Goal: Task Accomplishment & Management: Manage account settings

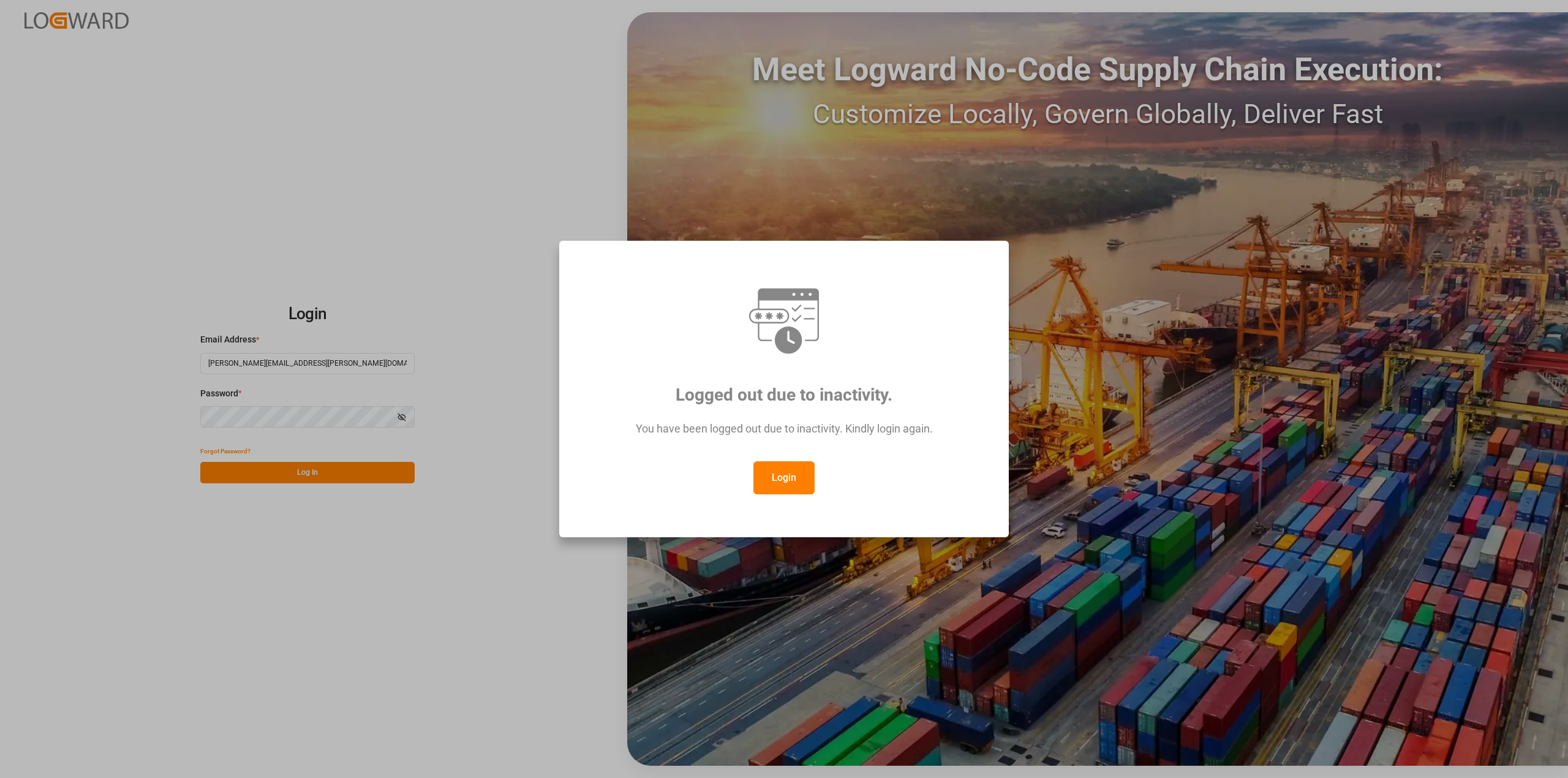
click at [792, 480] on button "Login" at bounding box center [784, 478] width 61 height 33
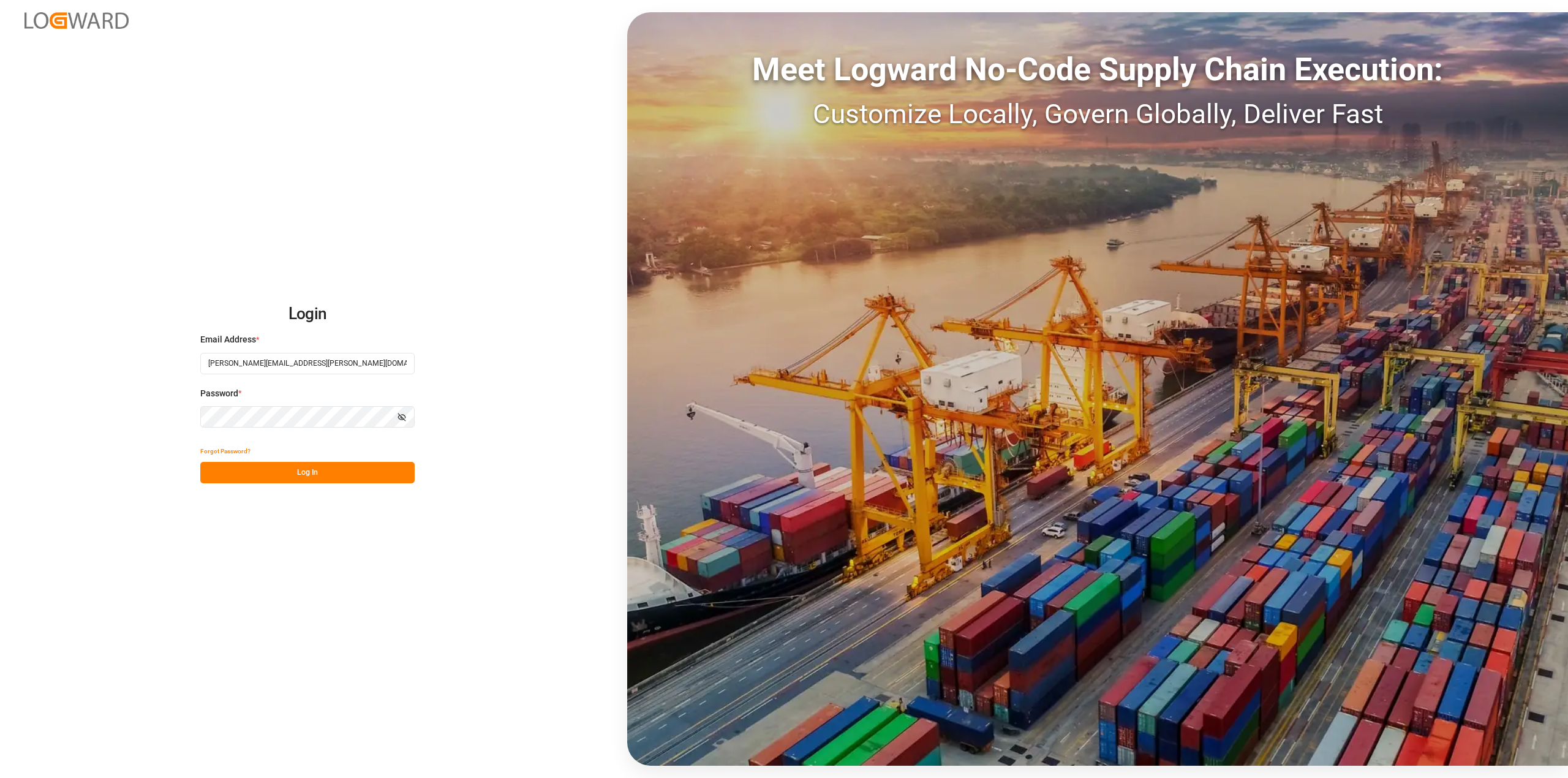
click at [319, 470] on button "Log In" at bounding box center [308, 473] width 214 height 22
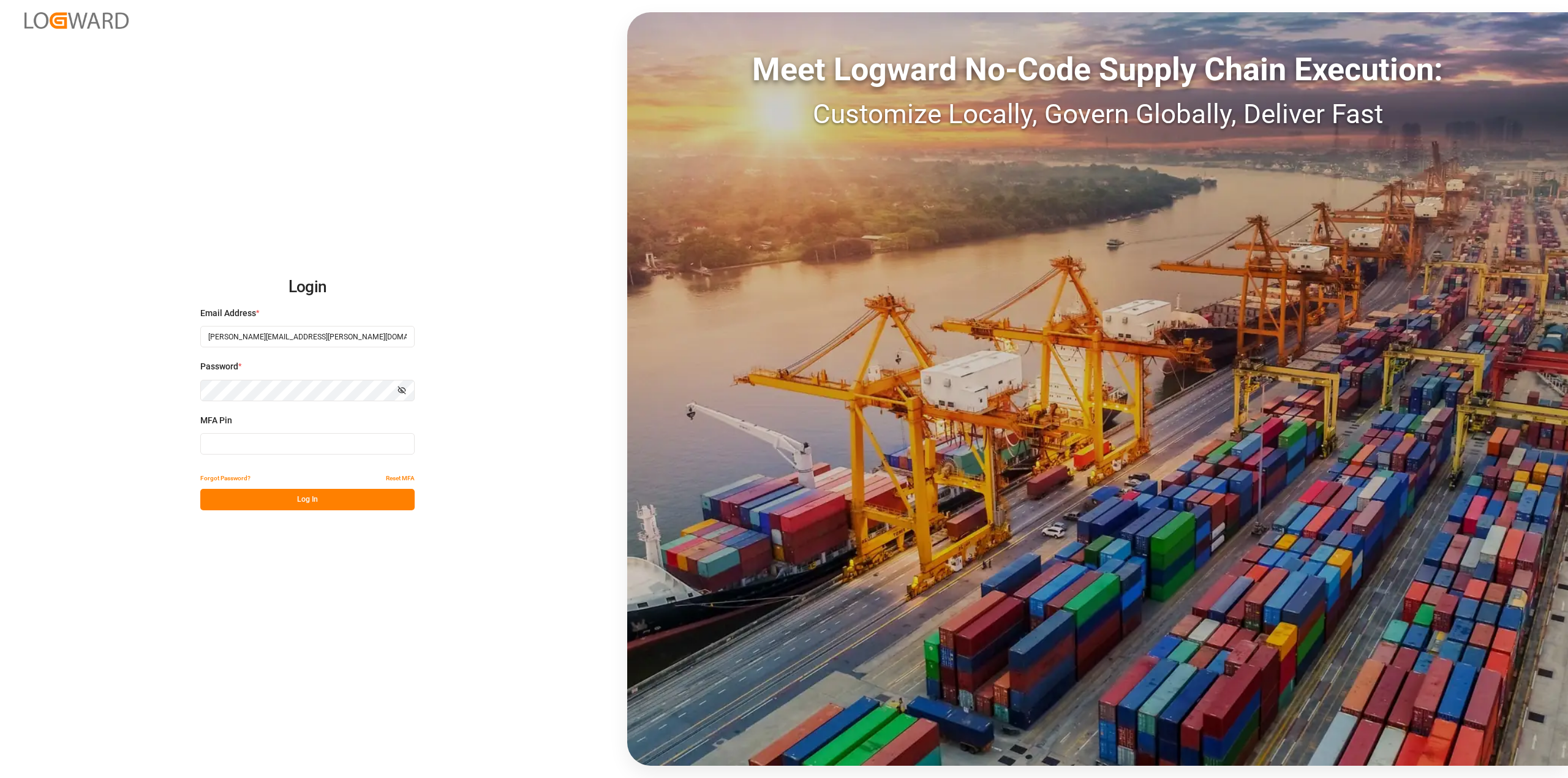
click at [321, 452] on input at bounding box center [308, 444] width 214 height 22
type input "277122"
click at [307, 496] on button "Log In" at bounding box center [308, 500] width 214 height 22
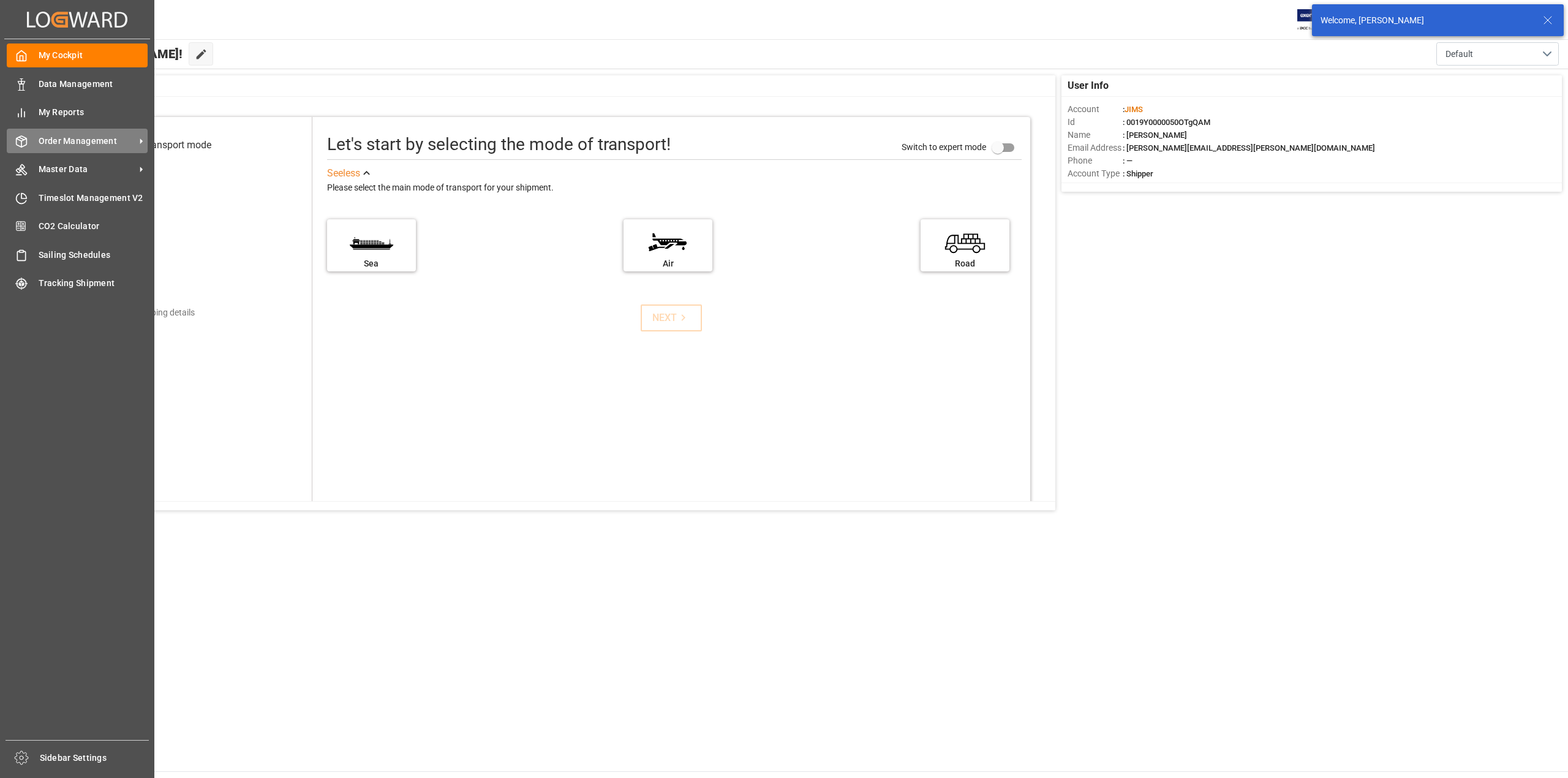
click at [27, 140] on icon at bounding box center [21, 141] width 10 height 11
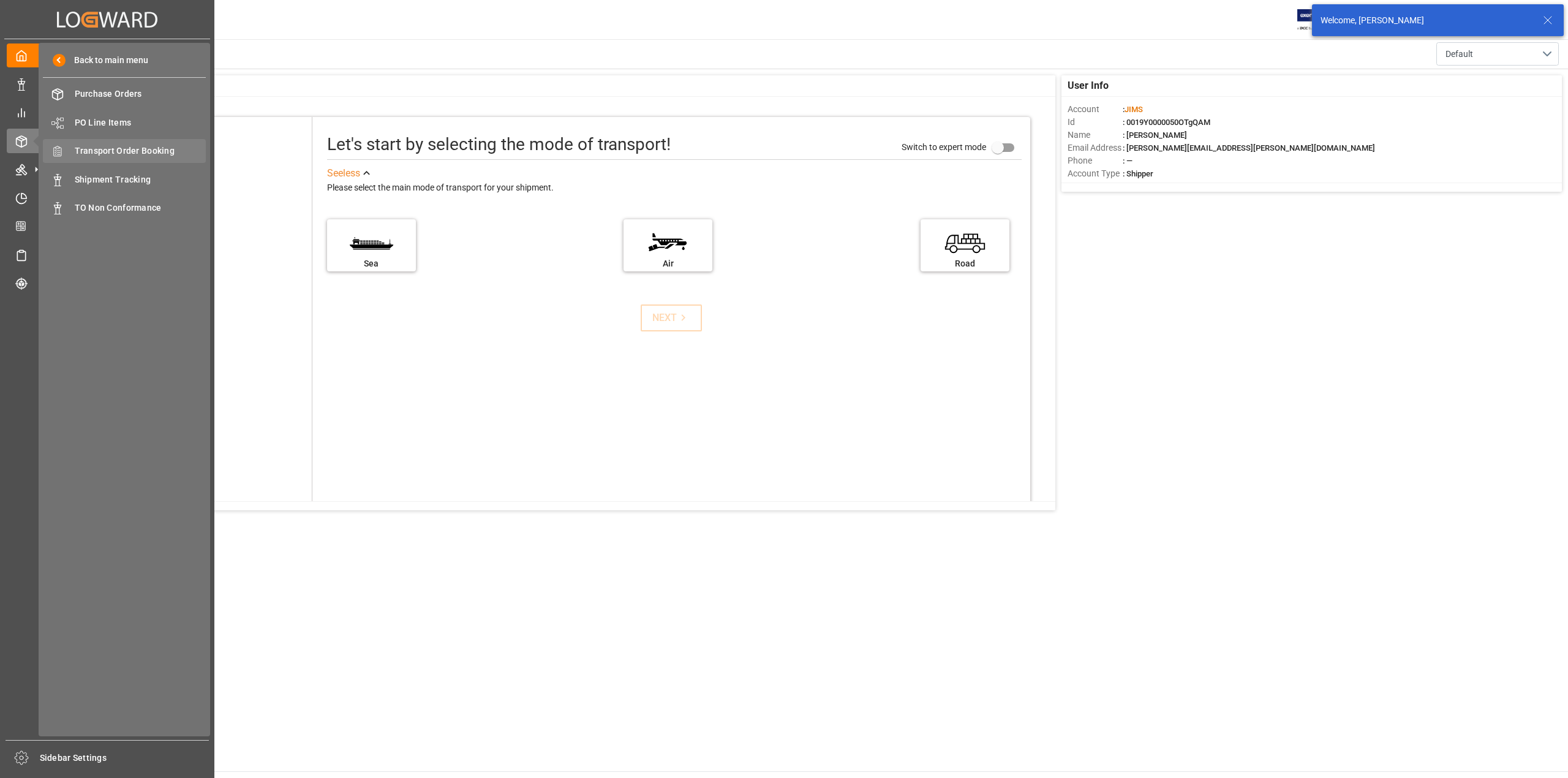
click at [117, 149] on span "Transport Order Booking" at bounding box center [140, 151] width 131 height 13
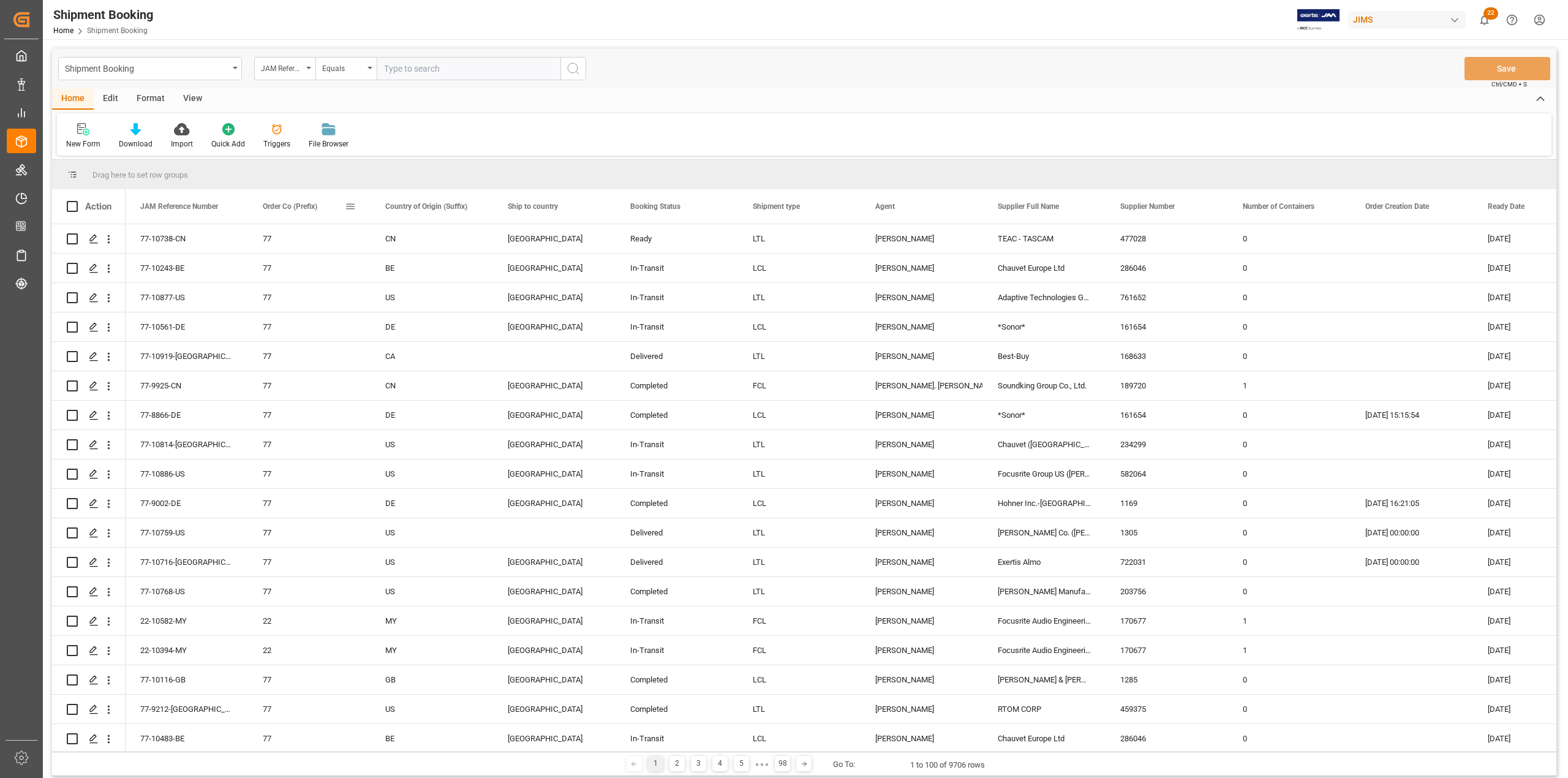
click at [351, 206] on span at bounding box center [350, 207] width 11 height 11
click at [476, 209] on span "columns" at bounding box center [465, 209] width 51 height 22
click at [449, 241] on input "Filter Columns Input" at bounding box center [416, 239] width 102 height 25
click at [348, 240] on input "Toggle Select All Columns" at bounding box center [352, 239] width 11 height 11
checkbox input "false"
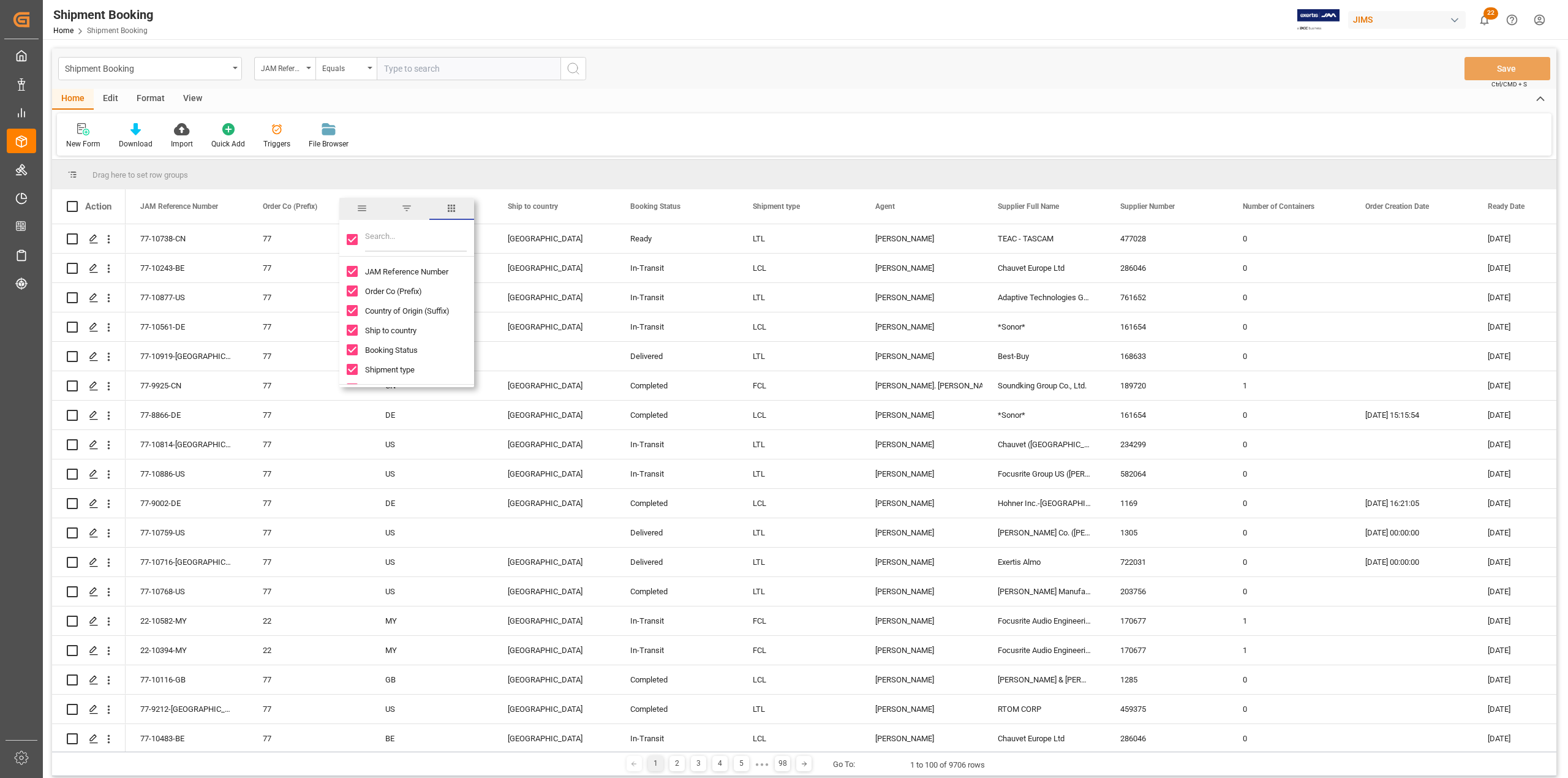
checkbox input "false"
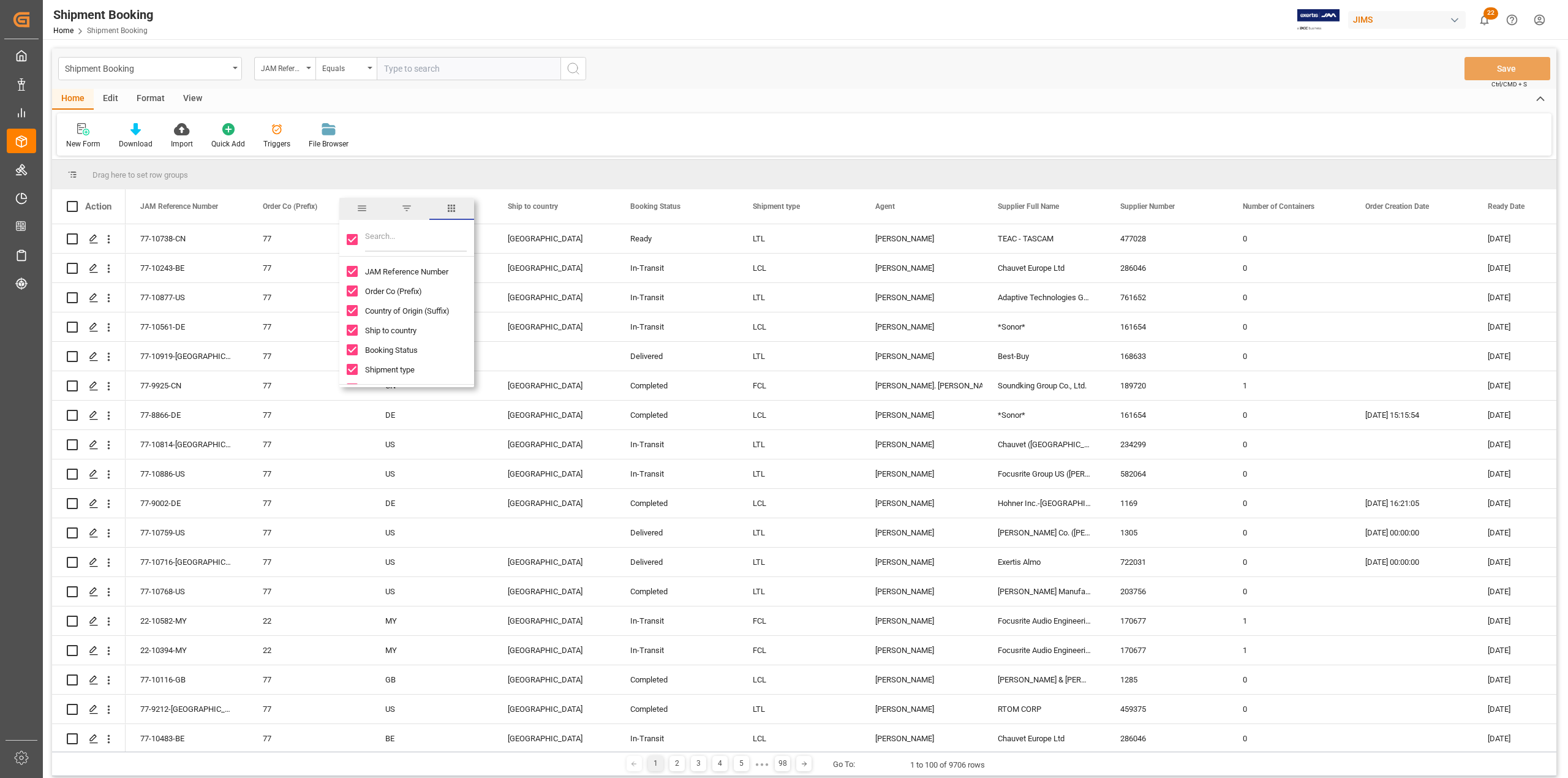
checkbox input "false"
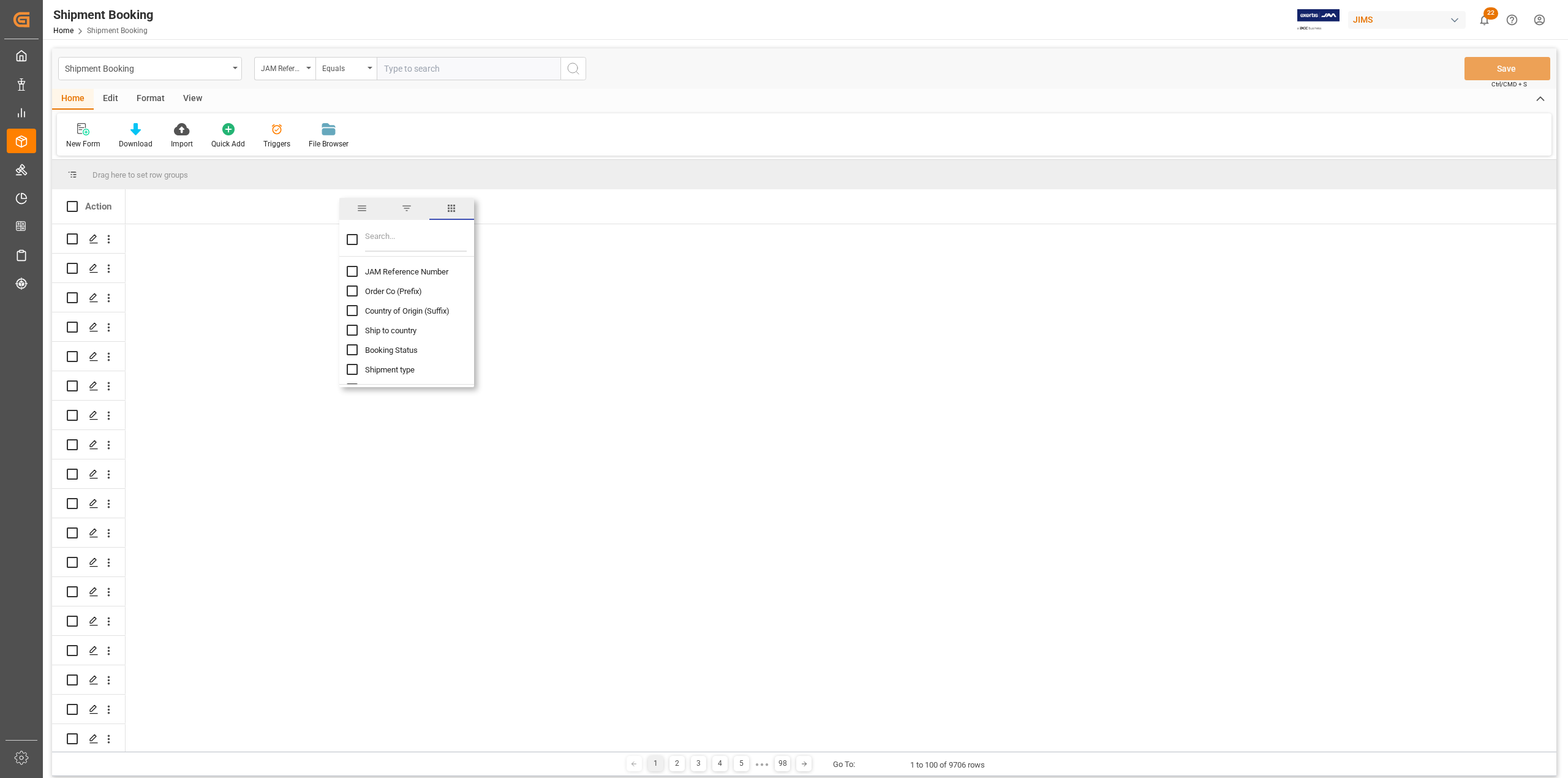
click at [347, 268] on input "JAM Reference Number column toggle visibility (hidden)" at bounding box center [352, 271] width 11 height 11
checkbox input "true"
checkbox input "false"
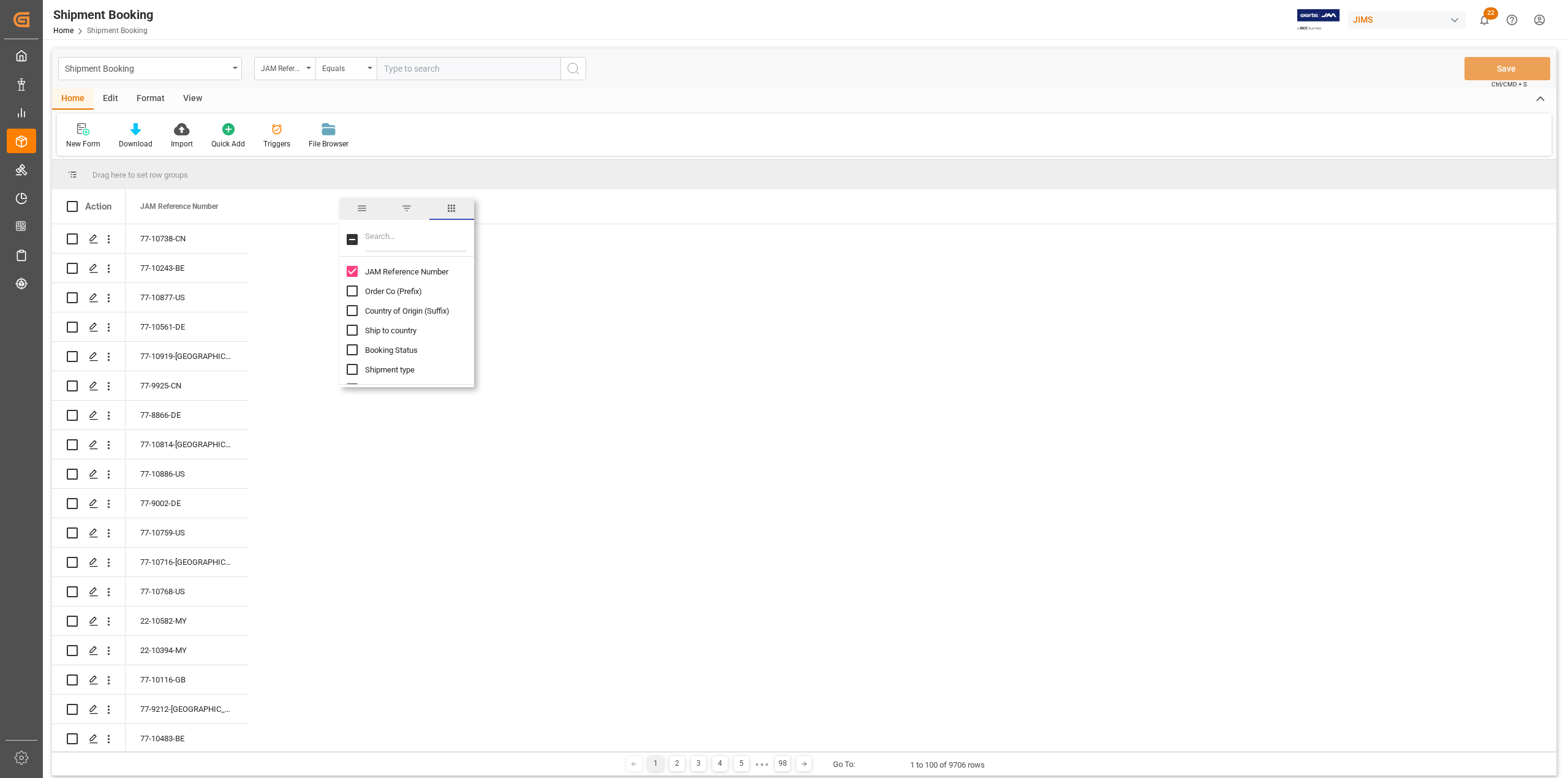
click at [387, 232] on input "Filter Columns Input" at bounding box center [416, 239] width 102 height 25
type input "first"
click at [354, 270] on input "First Sale column toggle visibility (hidden)" at bounding box center [352, 271] width 11 height 11
checkbox input "true"
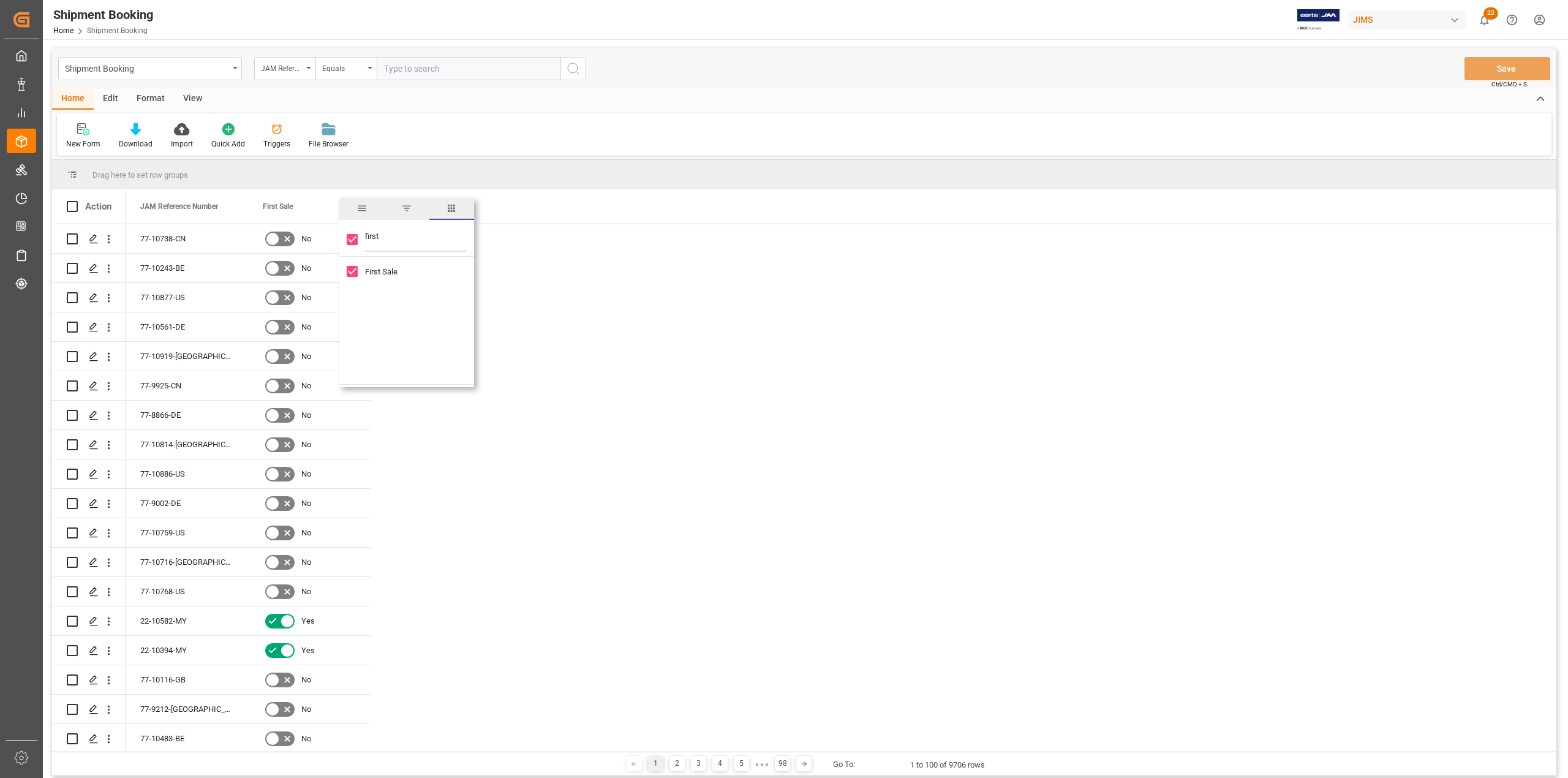
drag, startPoint x: 308, startPoint y: 213, endPoint x: 307, endPoint y: 176, distance: 37.0
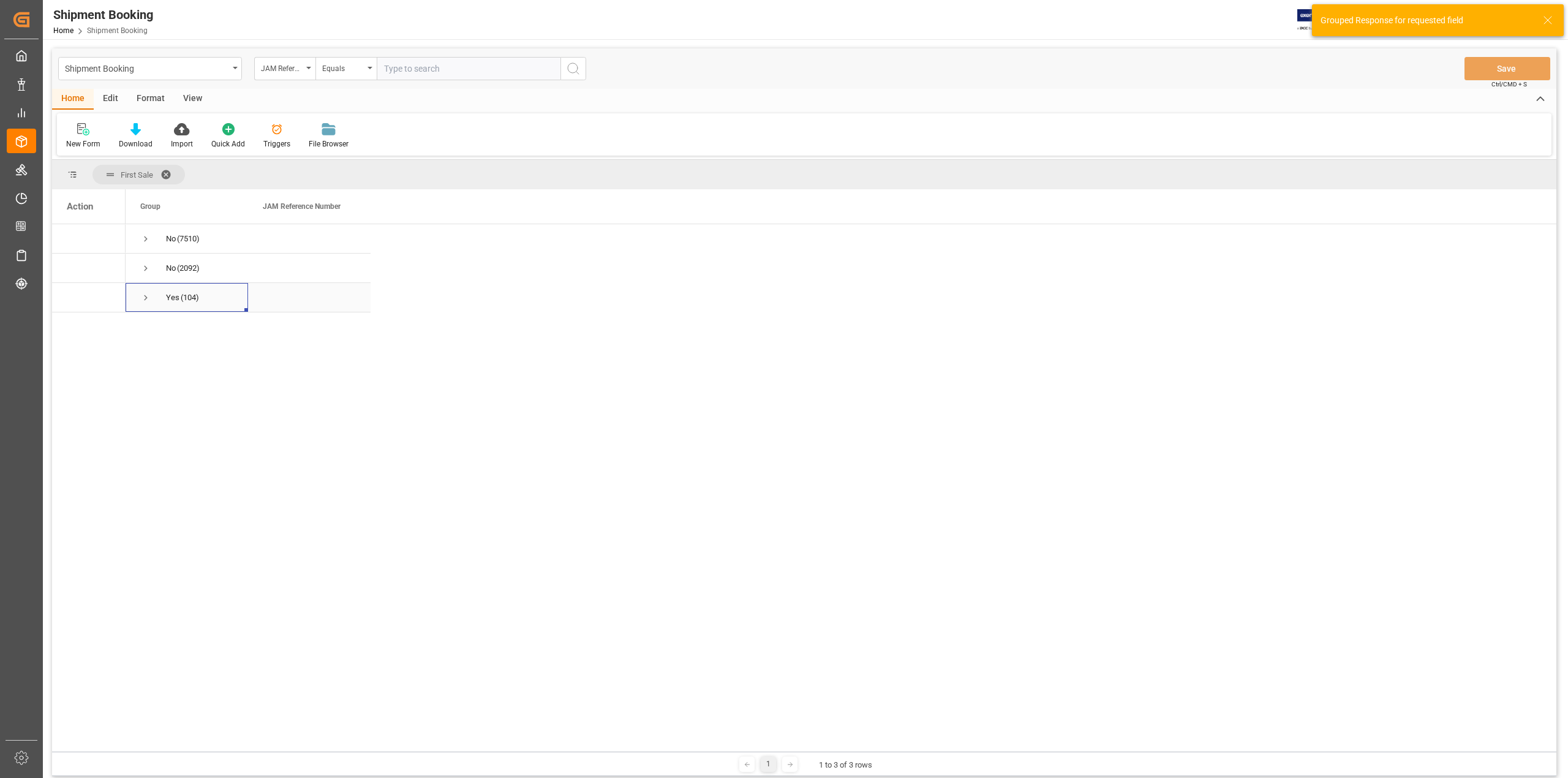
click at [141, 299] on span "Press SPACE to select this row." at bounding box center [146, 298] width 11 height 11
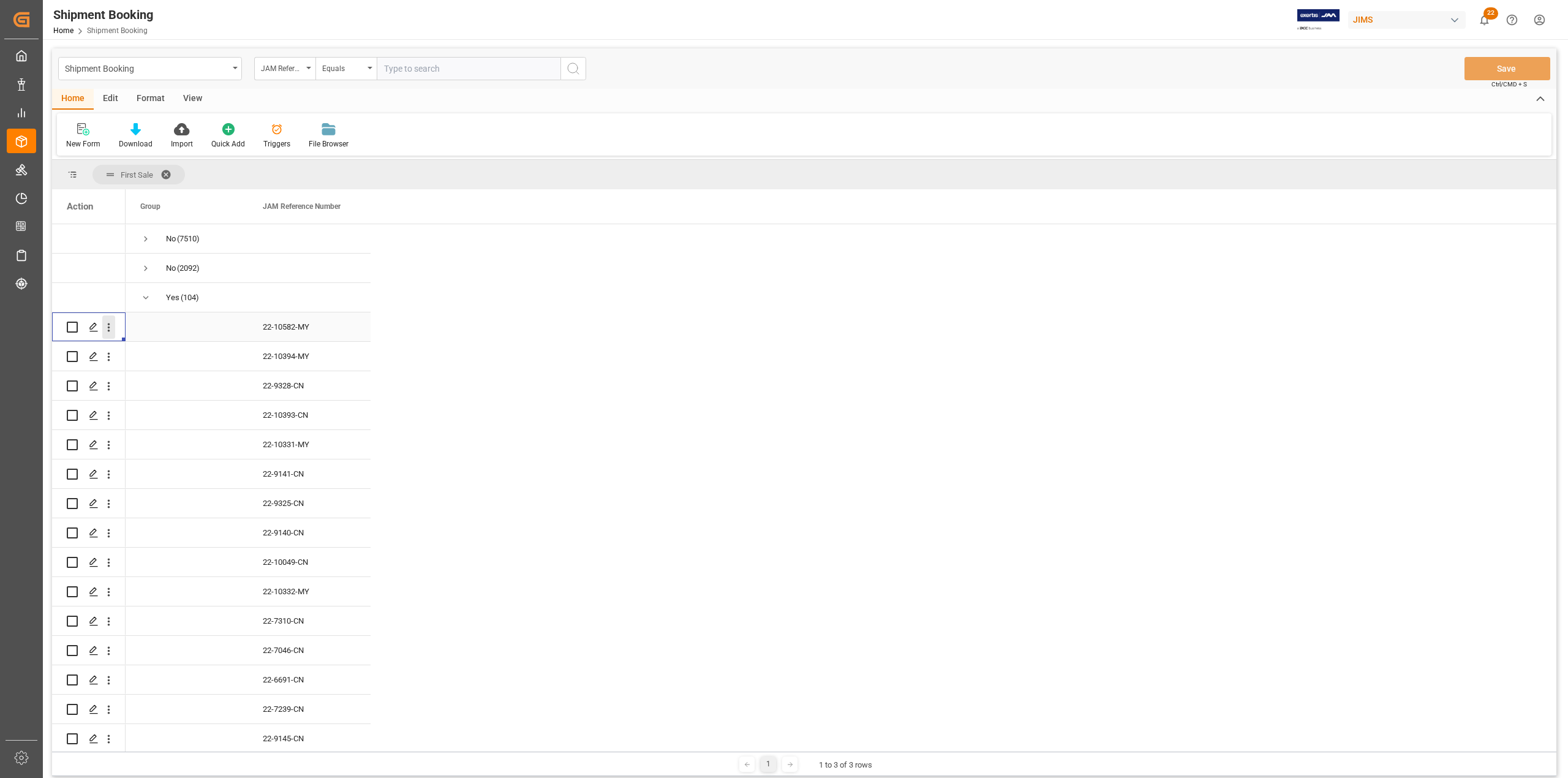
click at [106, 329] on icon "open menu" at bounding box center [109, 327] width 13 height 13
click at [127, 349] on span "Press SPACE to select this row." at bounding box center [123, 353] width 22 height 13
click at [1536, 16] on html "Created by potrace 1.15, written by [PERSON_NAME] [DATE]-[DATE] Created by potr…" at bounding box center [784, 389] width 1568 height 778
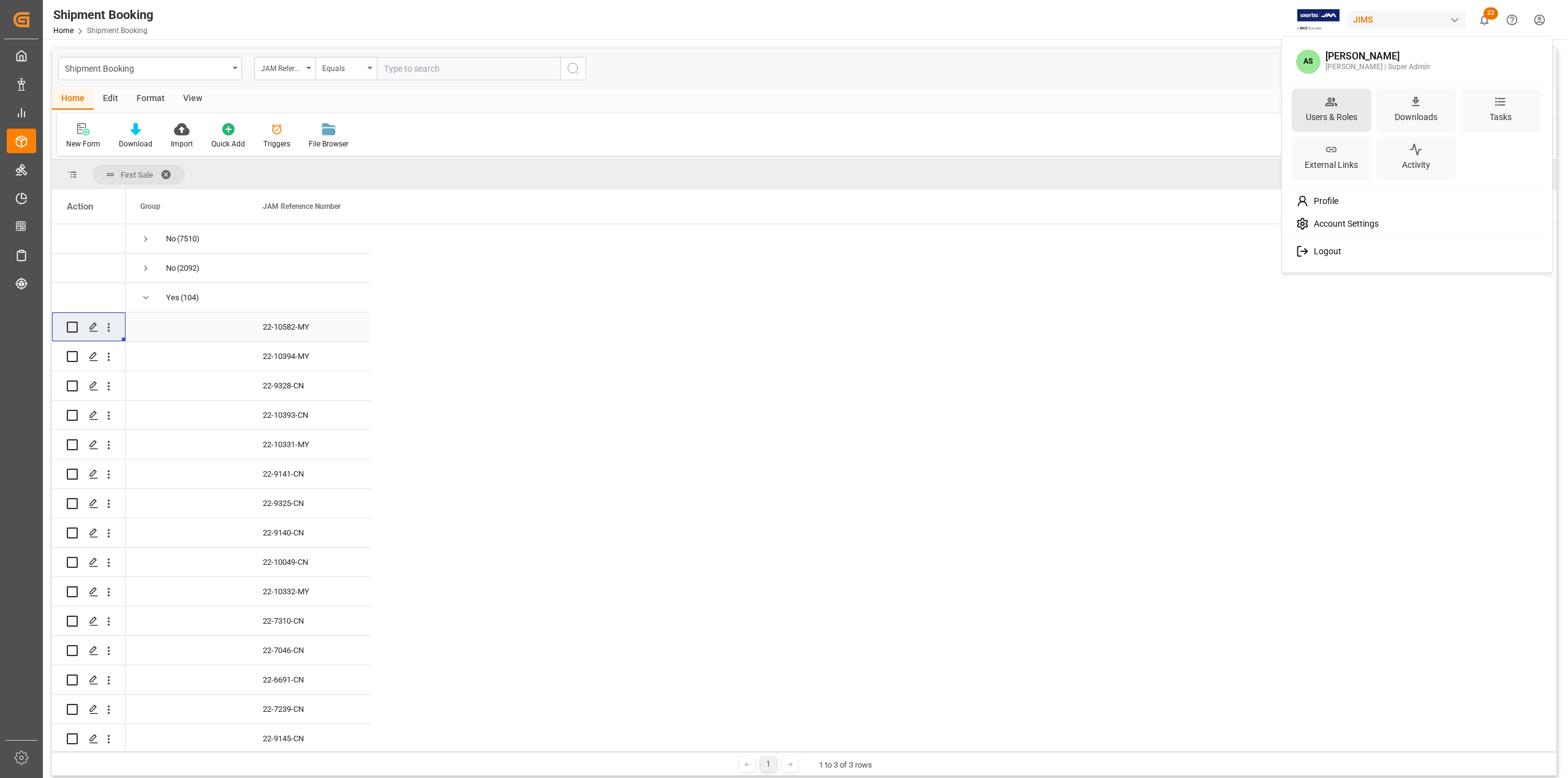
click at [1345, 109] on div "Users & Roles" at bounding box center [1332, 117] width 57 height 18
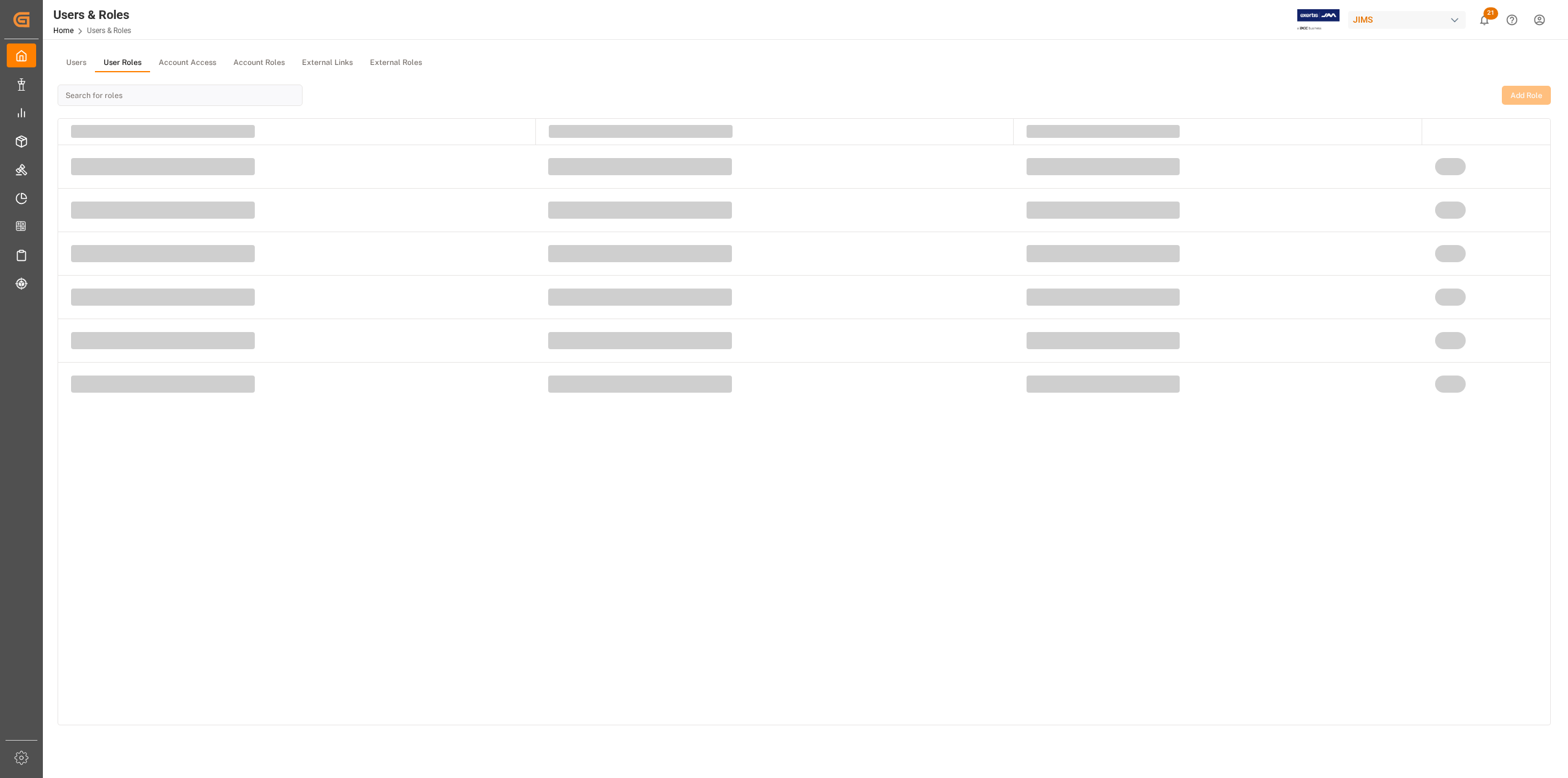
click at [134, 61] on button "User Roles" at bounding box center [122, 63] width 55 height 19
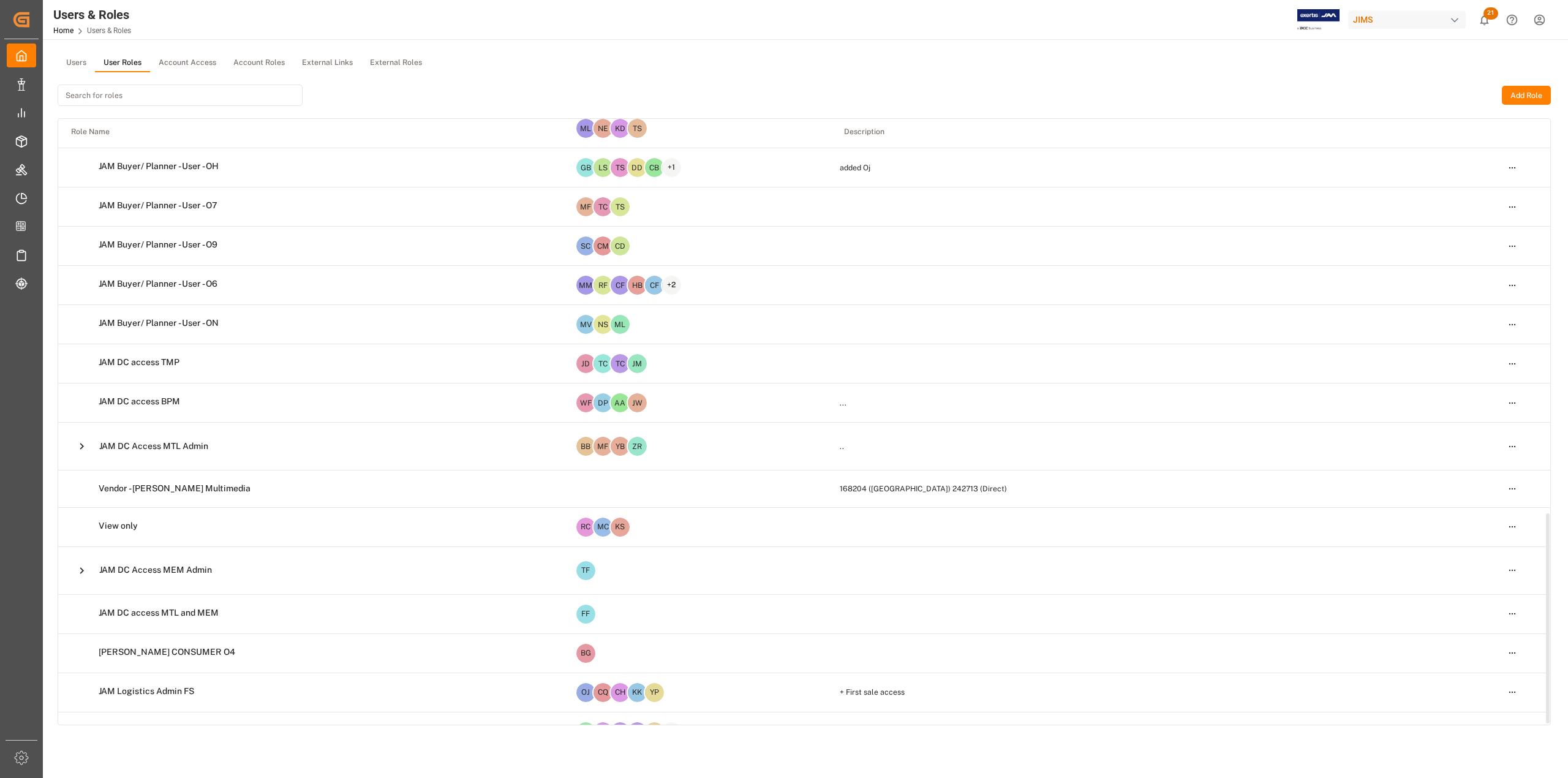
scroll to position [1136, 0]
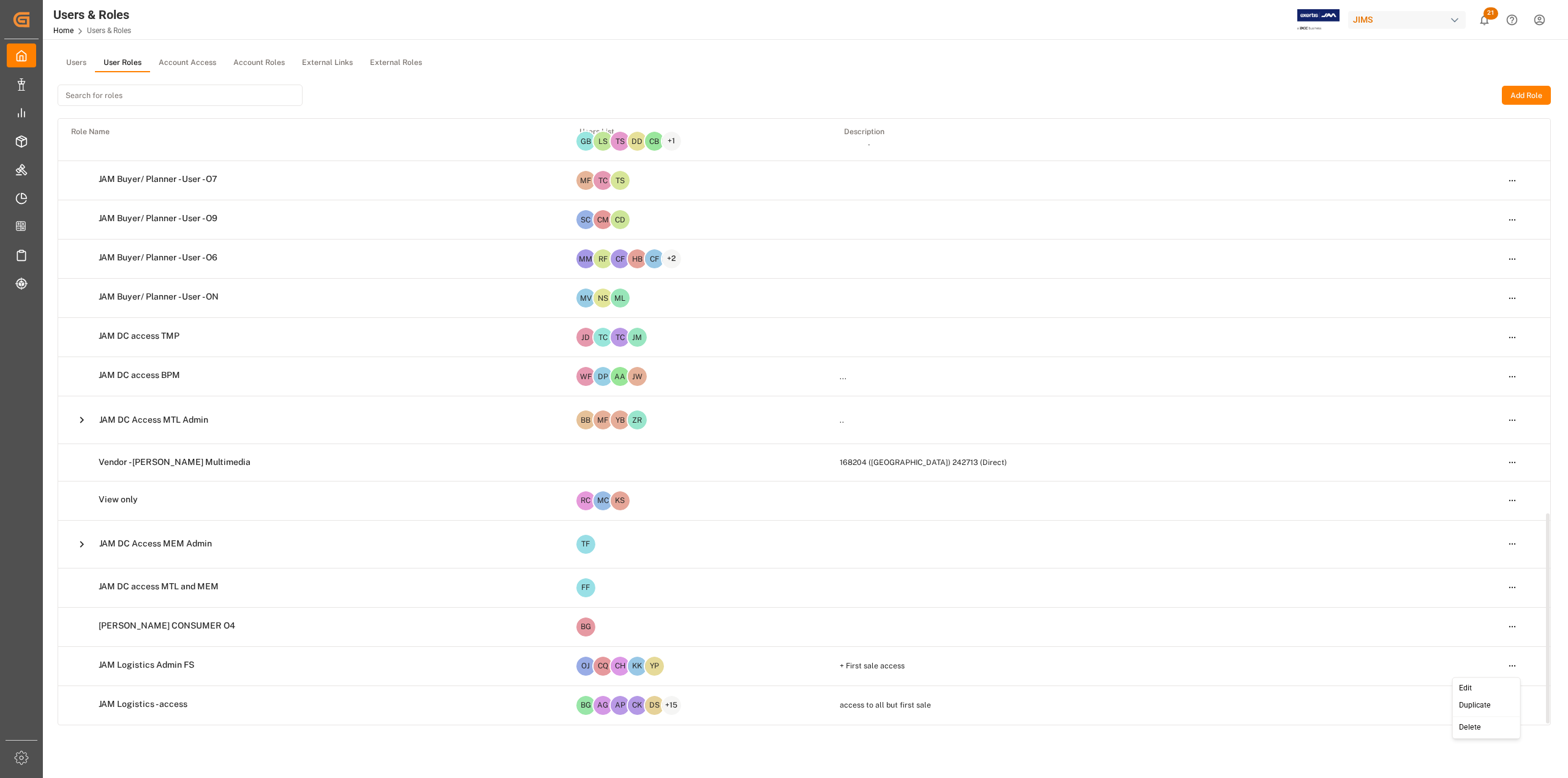
click at [1508, 665] on html "Created by potrace 1.15, written by [PERSON_NAME] [DATE]-[DATE] Created by potr…" at bounding box center [784, 389] width 1568 height 778
click at [1495, 685] on div "Edit" at bounding box center [1486, 689] width 63 height 17
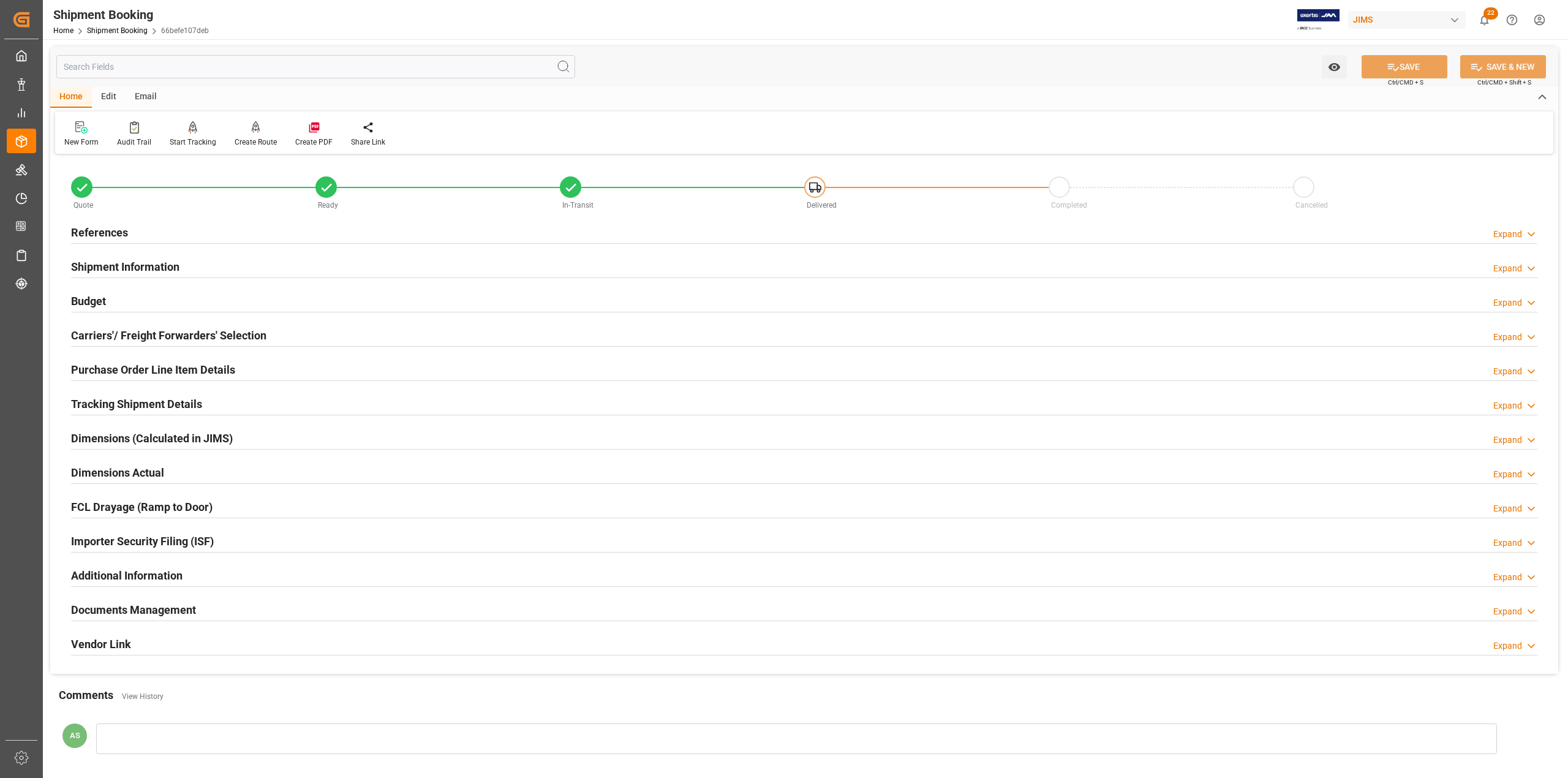
click at [155, 610] on h2 "Documents Management" at bounding box center [133, 609] width 125 height 16
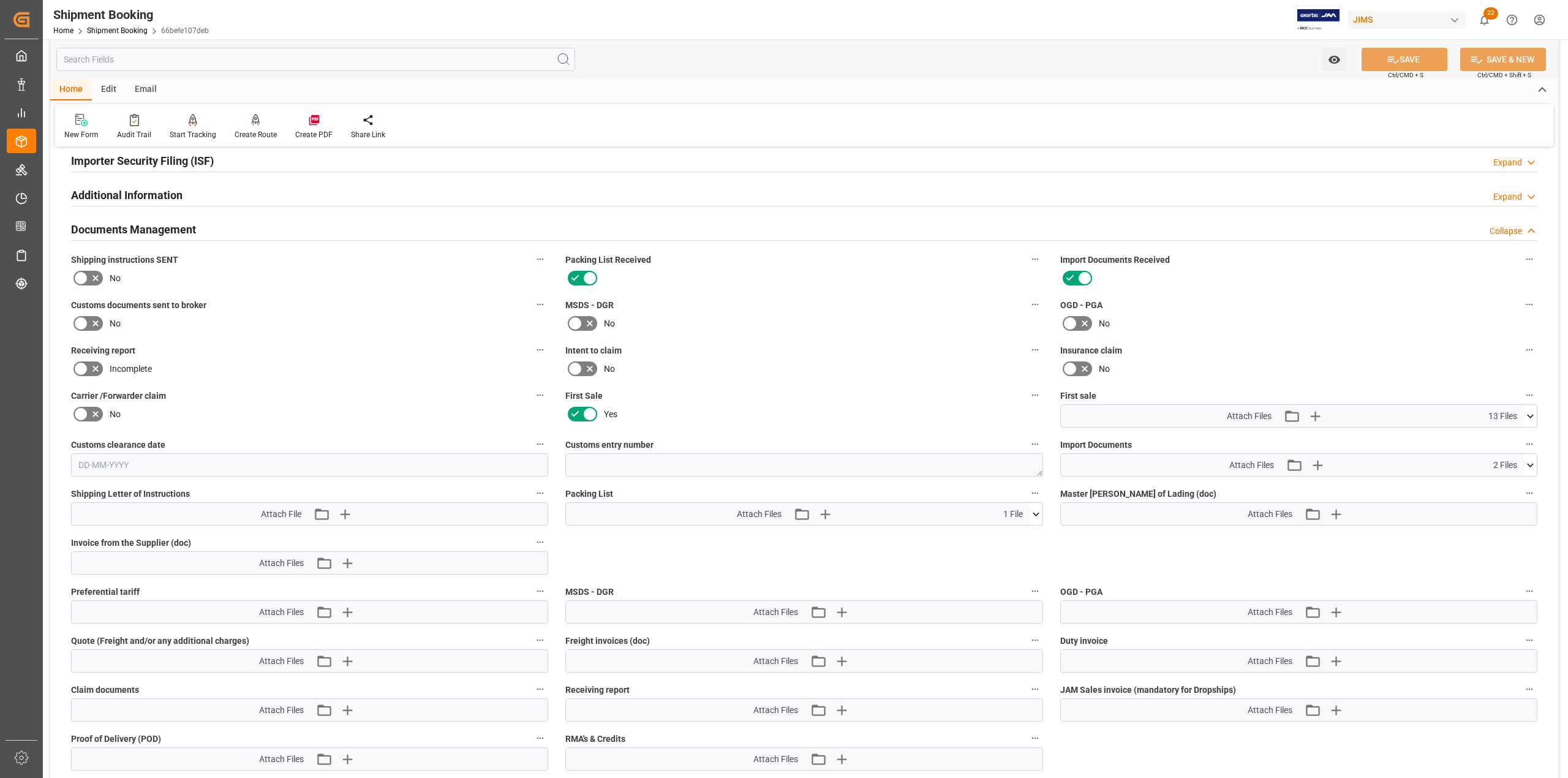
scroll to position [408, 0]
